Goal: Task Accomplishment & Management: Use online tool/utility

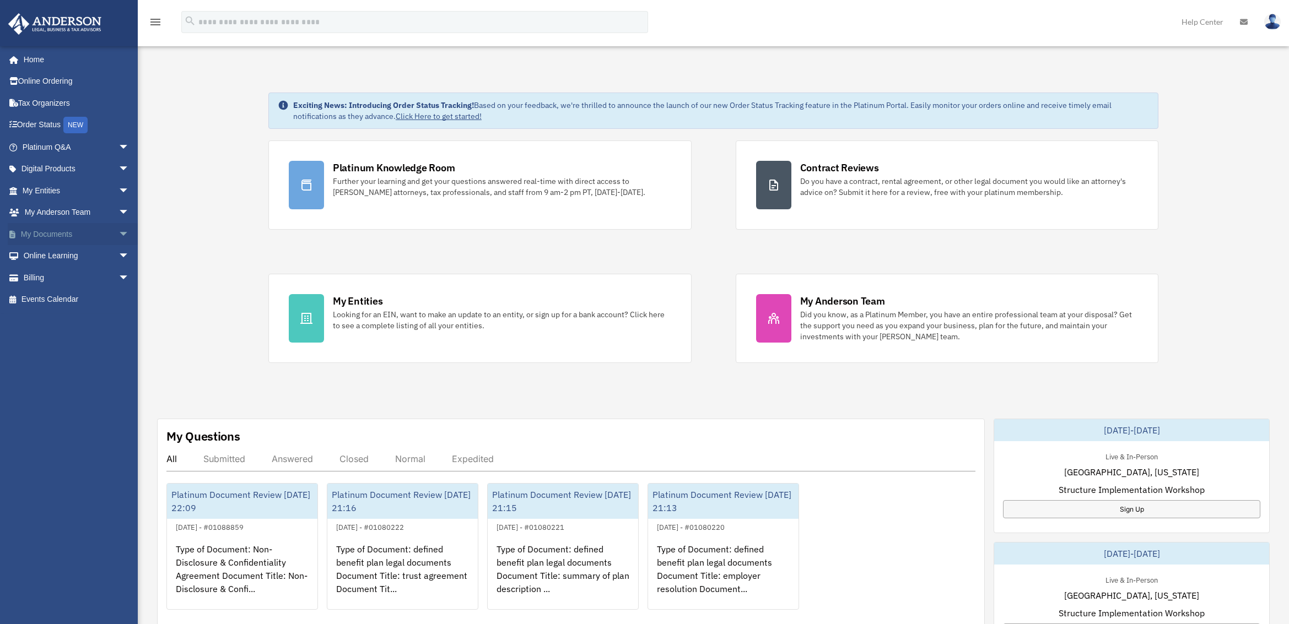
click at [119, 234] on span "arrow_drop_down" at bounding box center [130, 234] width 22 height 23
click at [68, 254] on link "Box" at bounding box center [80, 256] width 131 height 22
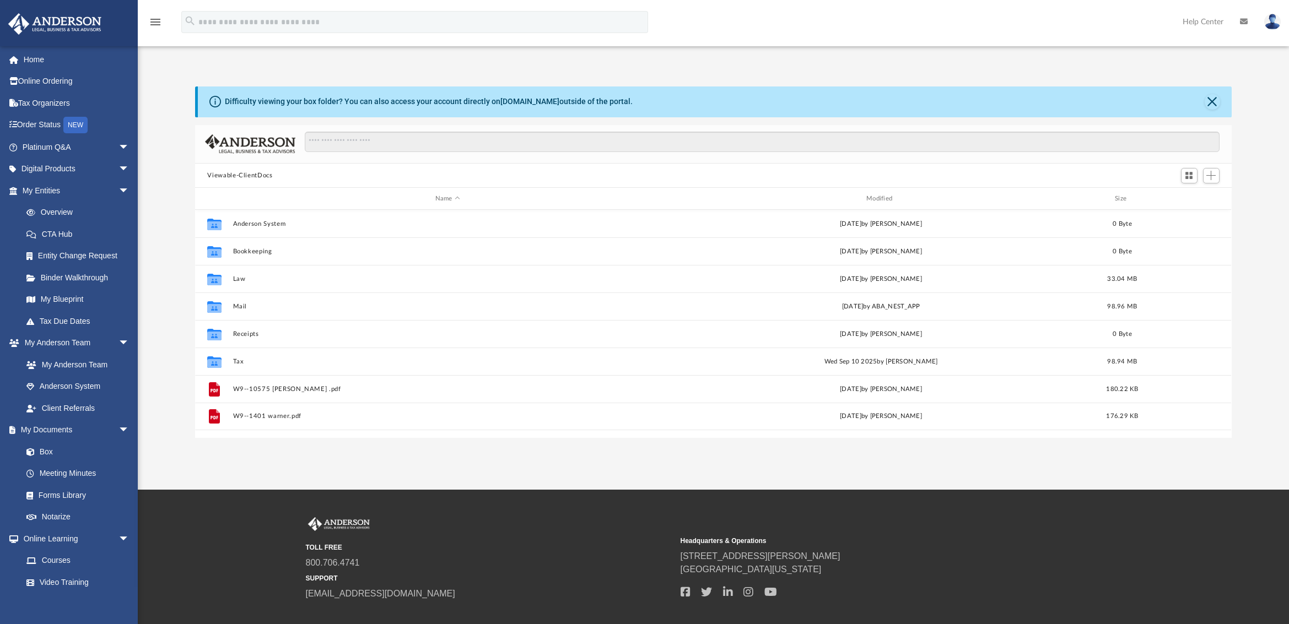
scroll to position [242, 1028]
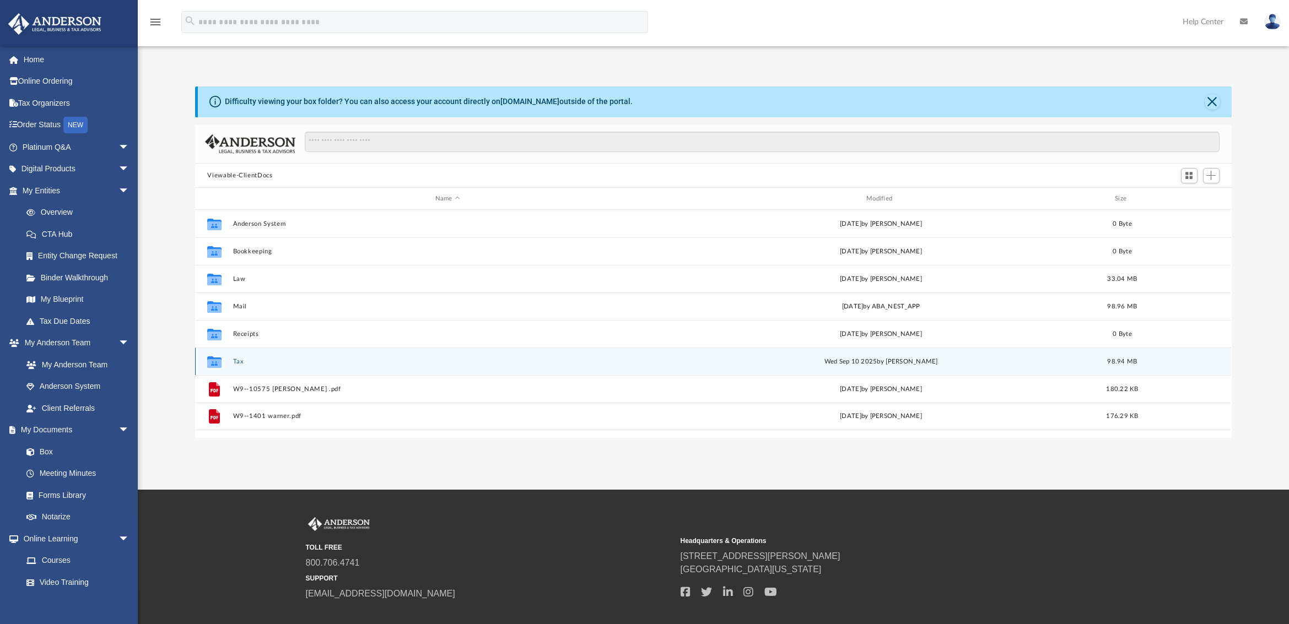
click at [286, 365] on div "Collaborated Folder Tax [DATE] by [PERSON_NAME] 98.94 MB" at bounding box center [713, 362] width 1036 height 28
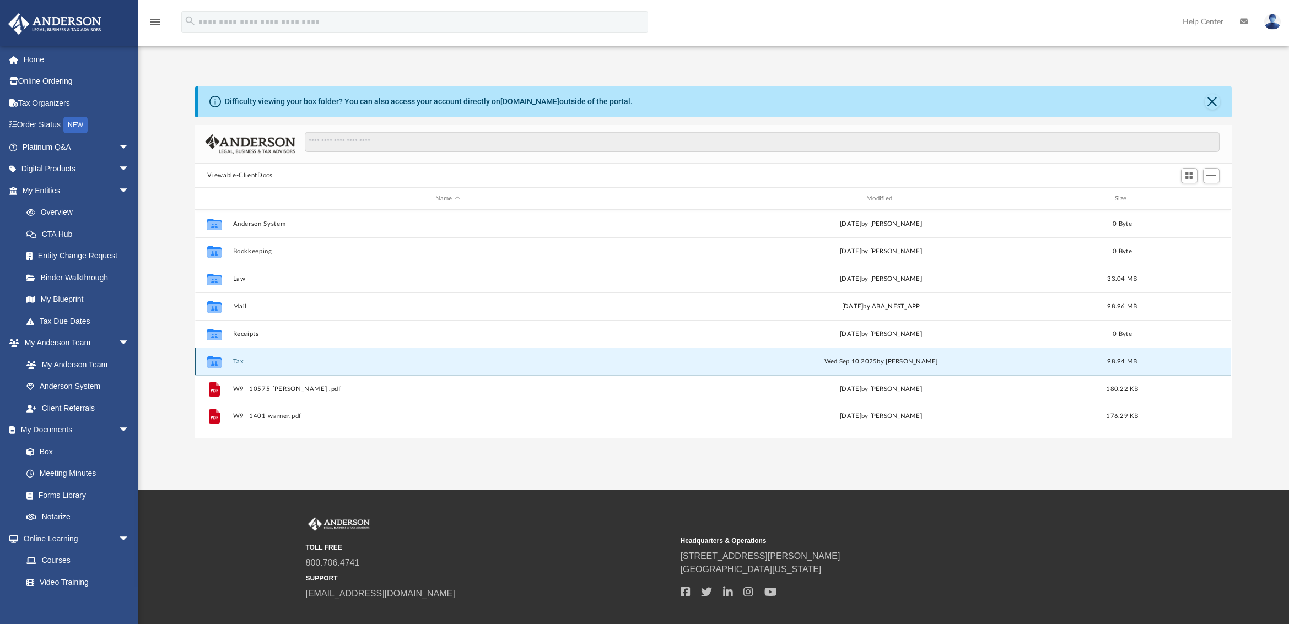
click at [238, 362] on button "Tax" at bounding box center [447, 361] width 429 height 7
click at [267, 362] on button "Personal Tax Return (1040)" at bounding box center [447, 361] width 429 height 7
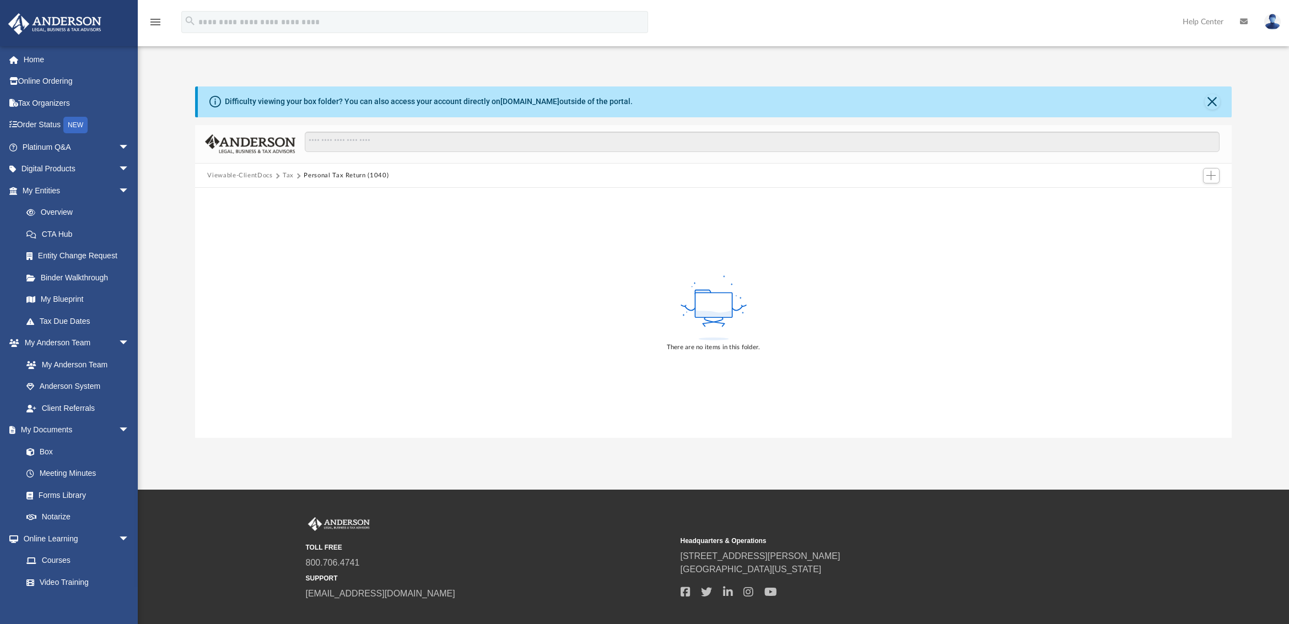
click at [717, 315] on icon at bounding box center [713, 314] width 35 height 6
click at [1213, 171] on span "Add" at bounding box center [1211, 175] width 9 height 9
click at [1193, 198] on li "Upload" at bounding box center [1195, 198] width 35 height 12
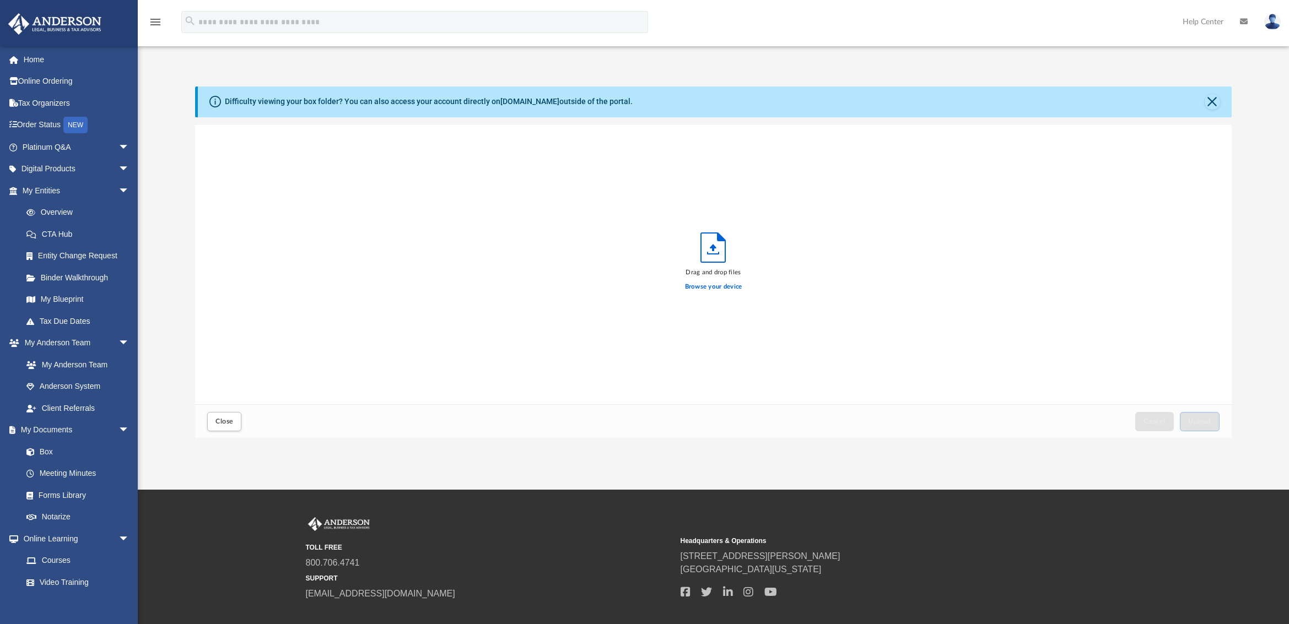
scroll to position [271, 1028]
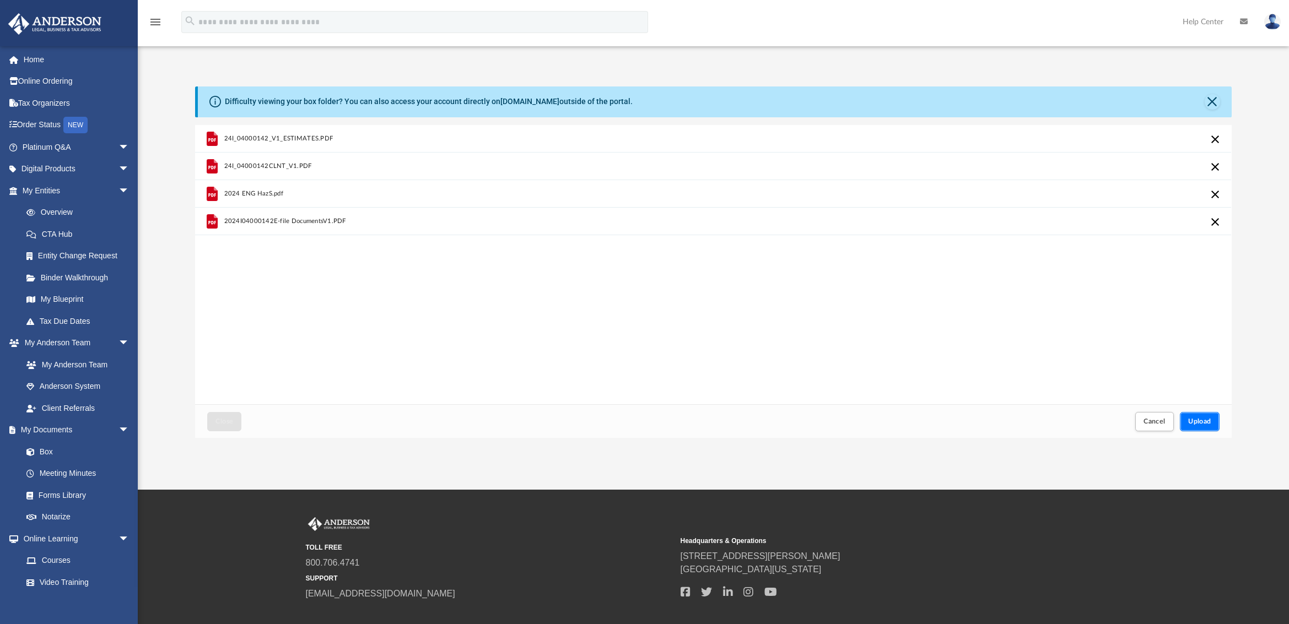
click at [1204, 425] on span "Upload" at bounding box center [1199, 421] width 23 height 7
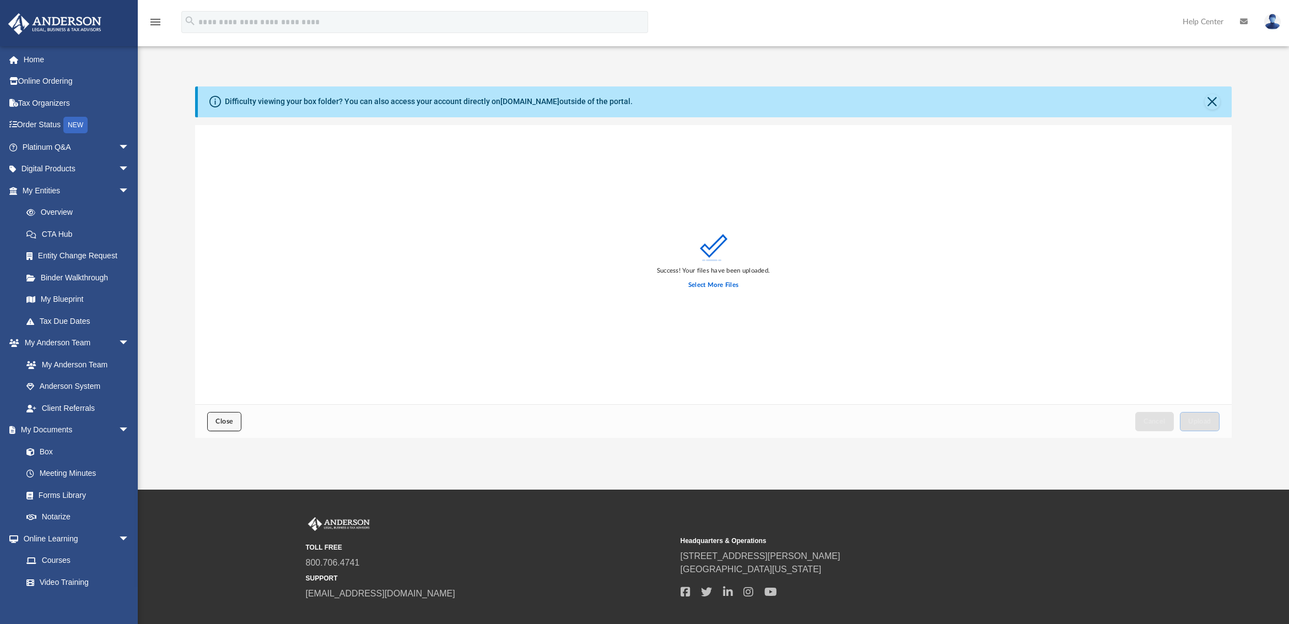
click at [219, 424] on span "Close" at bounding box center [225, 421] width 18 height 7
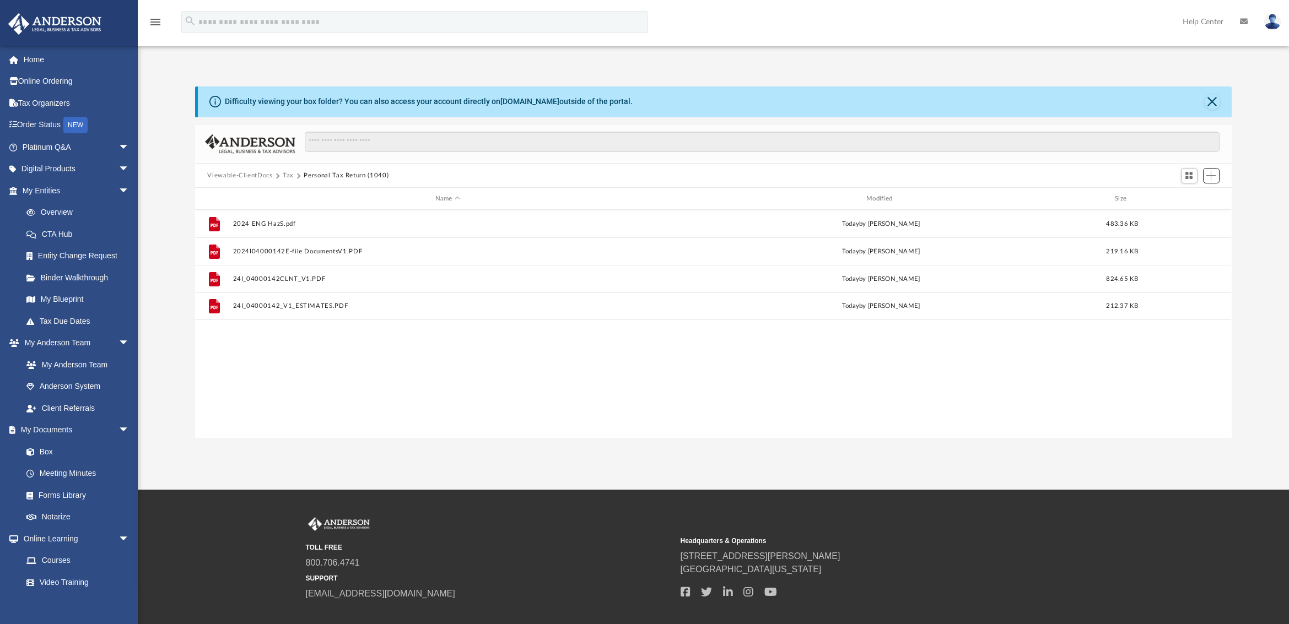
scroll to position [242, 1028]
click at [288, 176] on button "Tax" at bounding box center [288, 176] width 11 height 10
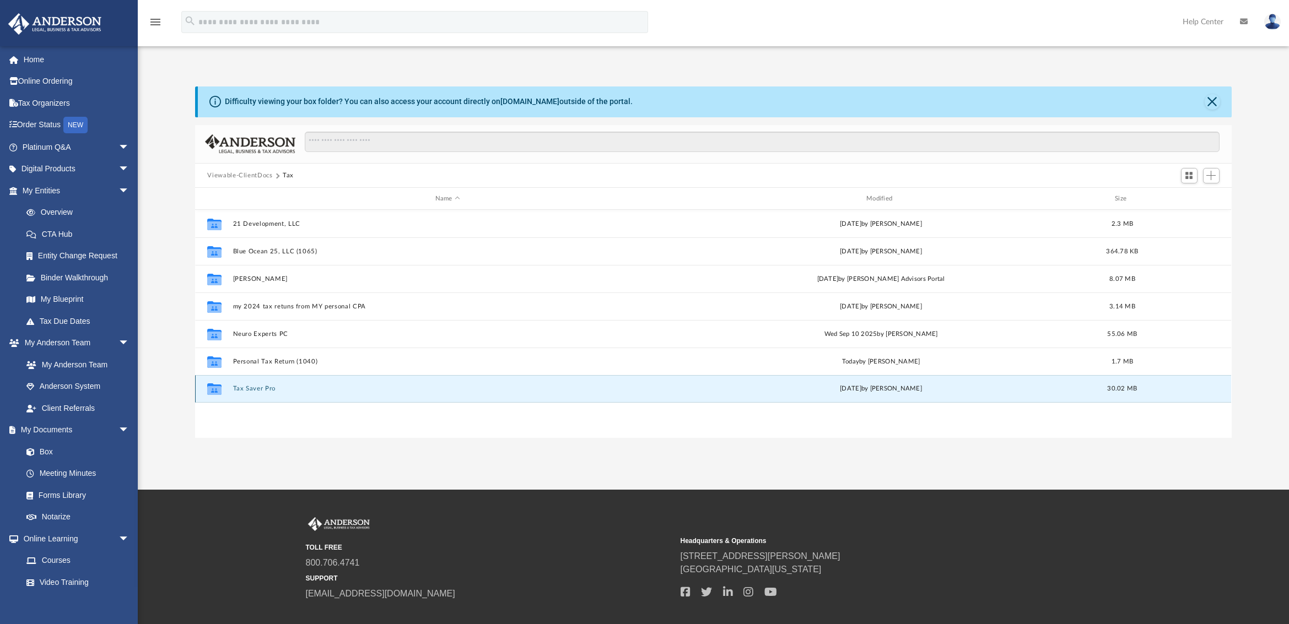
click at [277, 391] on button "Tax Saver Pro" at bounding box center [447, 388] width 429 height 7
